Goal: Find specific page/section: Find specific page/section

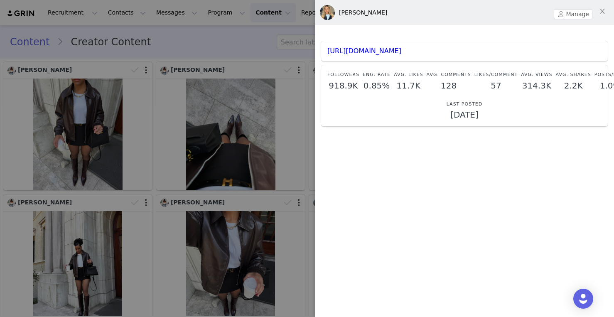
scroll to position [4251, 0]
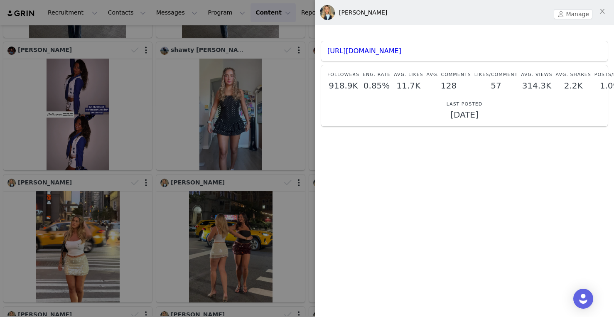
click at [237, 193] on div at bounding box center [307, 158] width 614 height 317
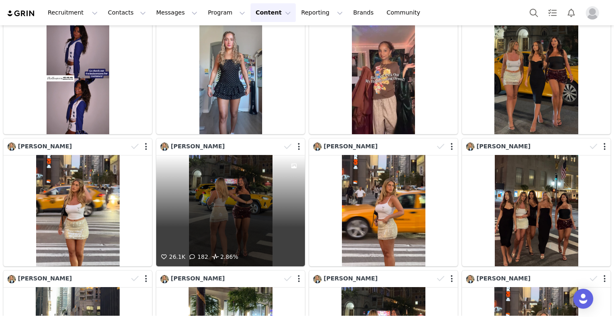
scroll to position [4288, 0]
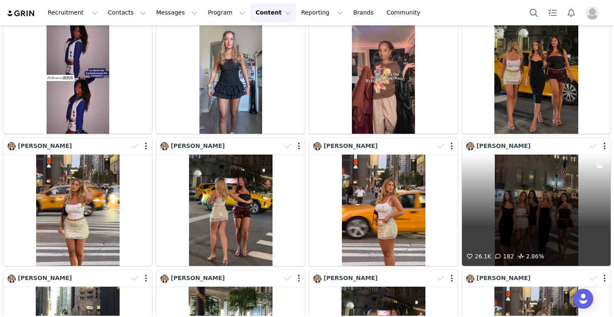
drag, startPoint x: 482, startPoint y: 208, endPoint x: 530, endPoint y: 211, distance: 47.8
click at [530, 211] on div "26.1K 182 2.86%" at bounding box center [536, 210] width 149 height 112
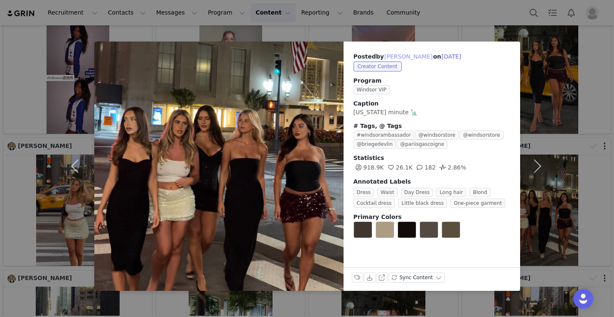
click at [403, 56] on button "Ariella Nyssa" at bounding box center [408, 56] width 49 height 10
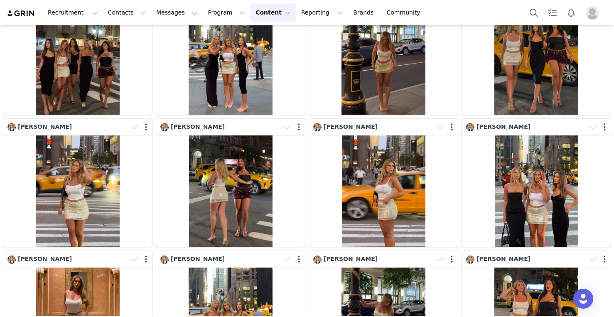
scroll to position [0, 0]
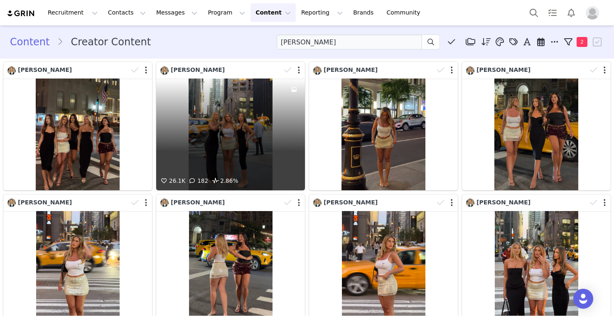
click at [247, 127] on div "26.1K 182 2.86%" at bounding box center [230, 134] width 149 height 112
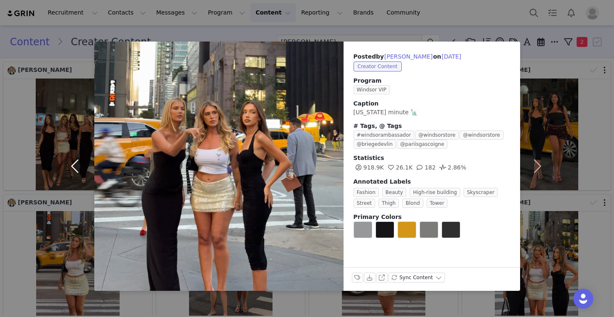
click at [67, 138] on button "button" at bounding box center [76, 166] width 35 height 249
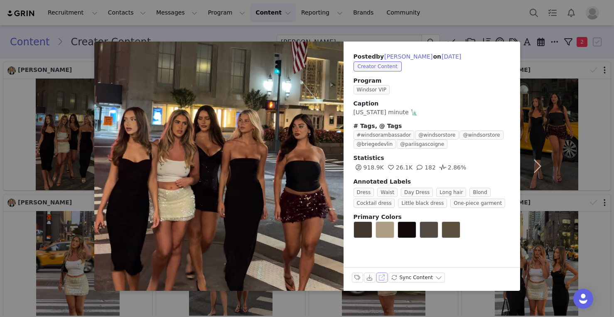
click at [381, 278] on button "View on Instagram" at bounding box center [382, 277] width 12 height 10
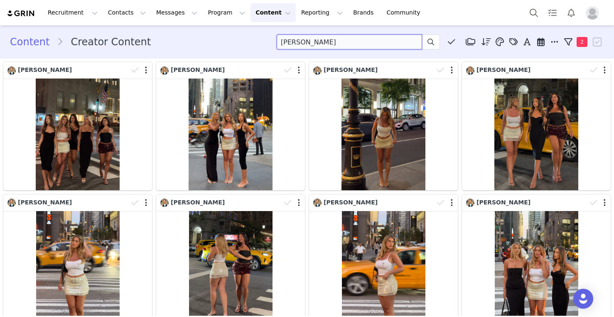
drag, startPoint x: 344, startPoint y: 44, endPoint x: 245, endPoint y: 32, distance: 99.9
click at [245, 33] on div "Content Creator Content Ariella Nyssa Media Library (2) Homecoming (0) New Fold…" at bounding box center [307, 42] width 614 height 28
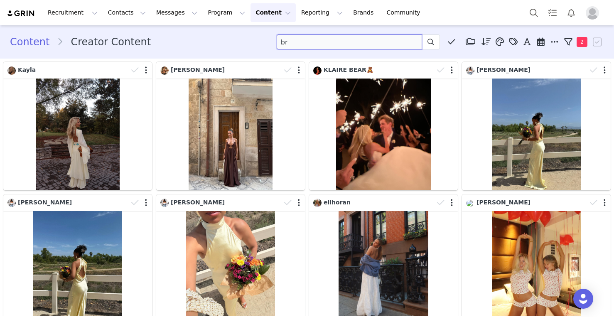
type input "b"
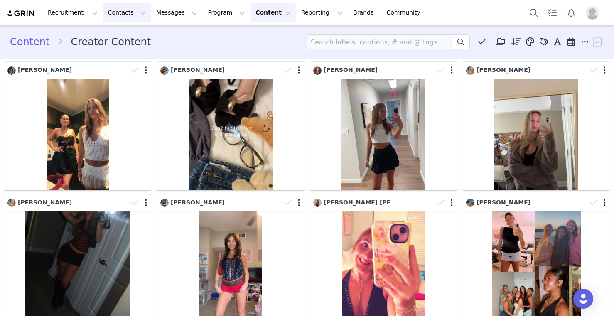
click at [127, 5] on button "Contacts Contacts" at bounding box center [127, 12] width 48 height 19
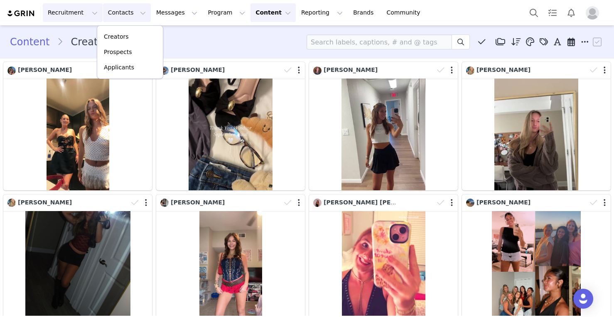
click at [83, 16] on button "Recruitment Recruitment" at bounding box center [73, 12] width 60 height 19
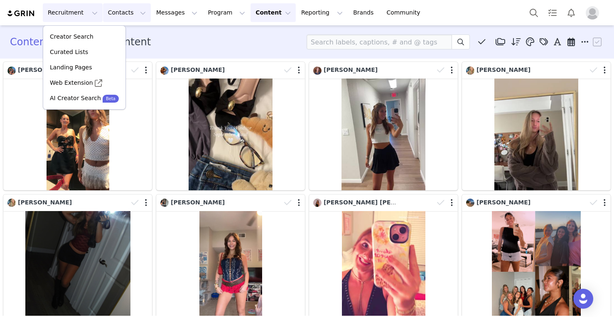
click at [116, 16] on button "Contacts Contacts" at bounding box center [127, 12] width 48 height 19
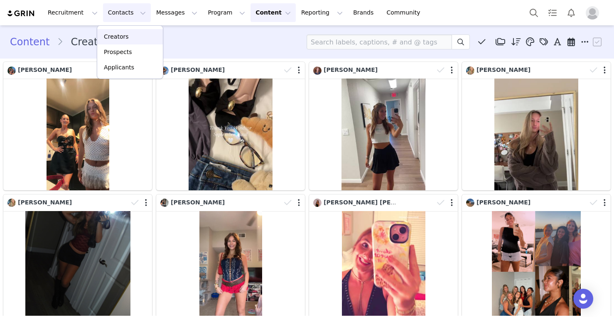
click at [121, 38] on p "Creators" at bounding box center [116, 36] width 25 height 9
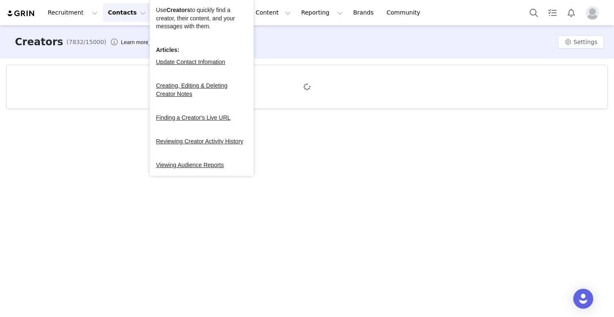
click at [123, 51] on div "Creators (7832/15000) Learn more Settings" at bounding box center [307, 41] width 614 height 33
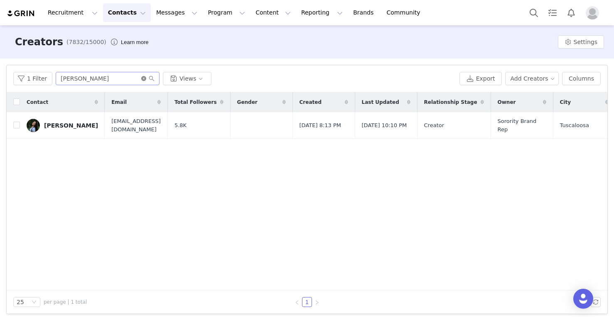
click at [141, 78] on icon "icon: close-circle" at bounding box center [143, 78] width 5 height 5
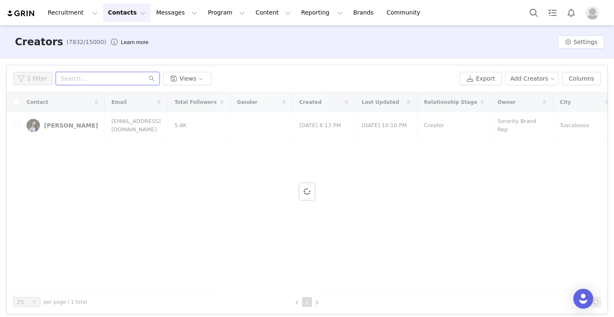
click at [122, 76] on input "text" at bounding box center [108, 78] width 104 height 13
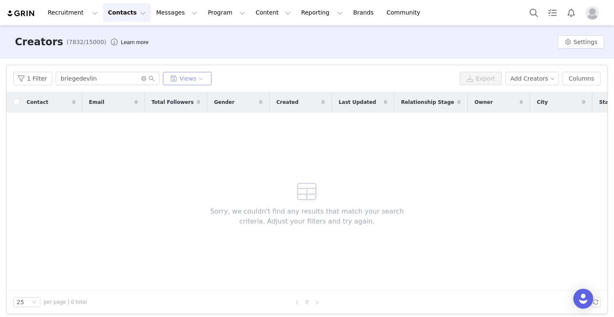
click at [189, 81] on button "Views" at bounding box center [187, 78] width 49 height 13
click at [100, 81] on input "briegedevlin" at bounding box center [108, 78] width 104 height 13
click at [184, 81] on button "Views" at bounding box center [187, 78] width 49 height 13
click at [223, 76] on div "1 Filter briegedevlin Views" at bounding box center [234, 78] width 443 height 13
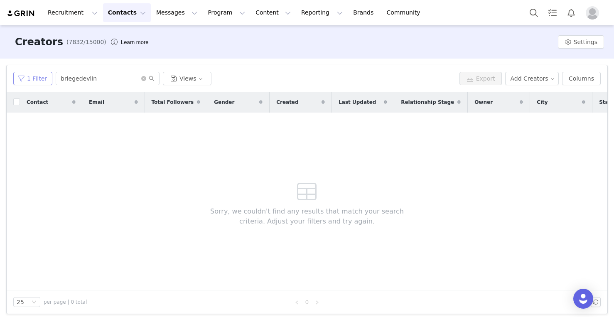
click at [35, 79] on button "1 Filter" at bounding box center [32, 78] width 39 height 13
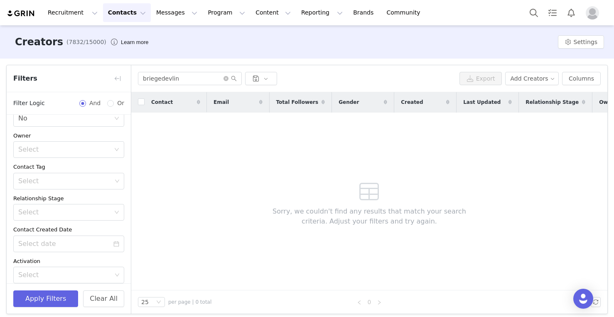
scroll to position [19, 0]
click at [119, 77] on button "button" at bounding box center [117, 78] width 13 height 13
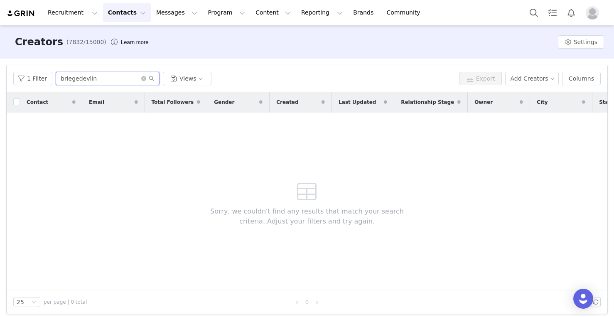
click at [138, 80] on input "briegedevlin" at bounding box center [108, 78] width 104 height 13
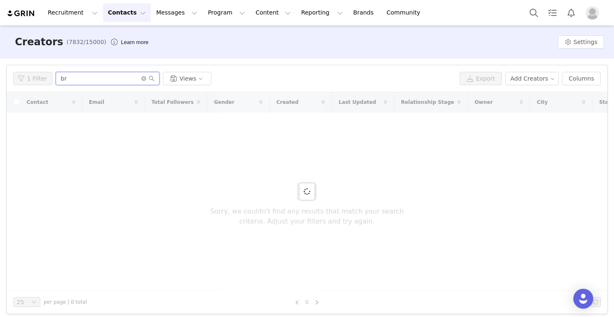
type input "b"
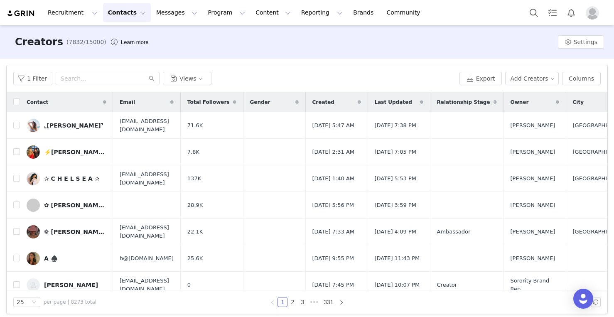
click at [263, 77] on div "1 Filter Views" at bounding box center [234, 78] width 443 height 13
click at [215, 67] on div "1 Filter Views Export Add Creators Columns" at bounding box center [307, 78] width 600 height 27
